Goal: Contribute content

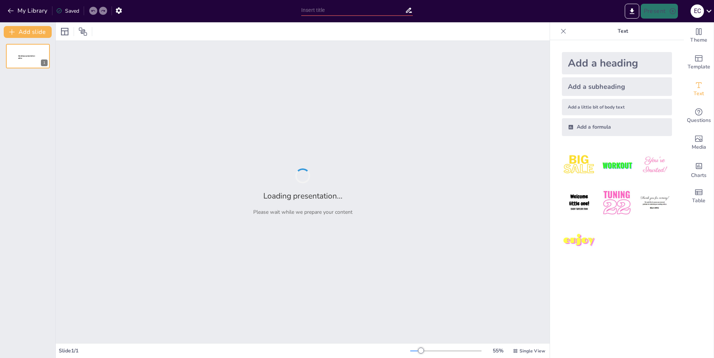
type input "Символизм в русской литературе начала ХХ века: Определение и характеристики"
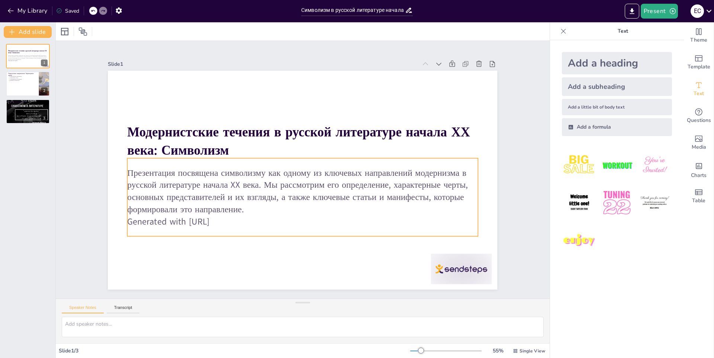
click at [231, 222] on p "Generated with [URL]" at bounding box center [286, 219] width 337 height 120
click at [216, 219] on p "Generated with [URL]" at bounding box center [261, 200] width 216 height 291
click at [169, 196] on p "Презентация посвящена символизму как одному из ключевых направлений модернизма …" at bounding box center [296, 190] width 349 height 155
click at [169, 195] on p "Презентация посвящена символизму как одному из ключевых направлений модернизма …" at bounding box center [292, 189] width 328 height 218
click at [164, 220] on p "Generated with [URL]" at bounding box center [268, 209] width 269 height 244
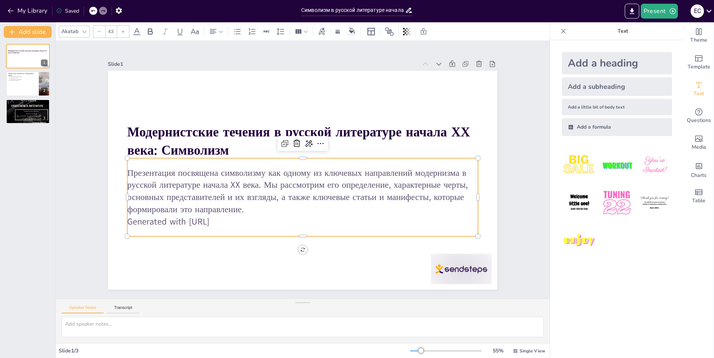
click at [233, 219] on p "Generated with [URL]" at bounding box center [261, 200] width 216 height 291
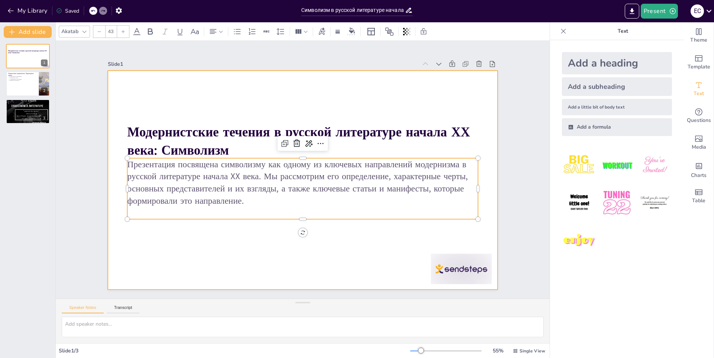
click at [223, 264] on div at bounding box center [300, 159] width 427 height 295
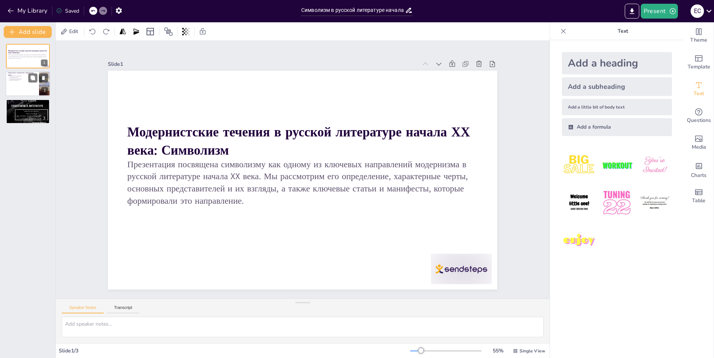
click at [28, 84] on div at bounding box center [28, 83] width 45 height 25
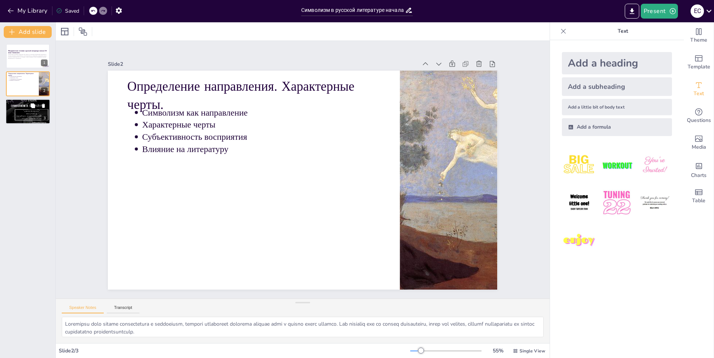
click at [25, 111] on div at bounding box center [28, 111] width 45 height 33
type textarea "Loremips dolorsitametc adipiscing, elits doe Tempor Incid u Laboreetd Magn, ali…"
